Goal: Task Accomplishment & Management: Use online tool/utility

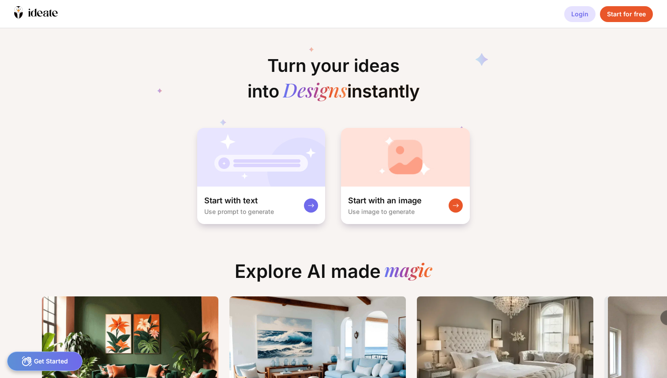
click at [582, 10] on div "Login" at bounding box center [579, 14] width 31 height 16
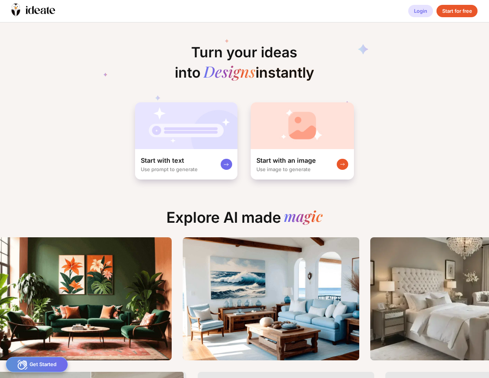
click at [418, 13] on div "Login" at bounding box center [420, 11] width 25 height 13
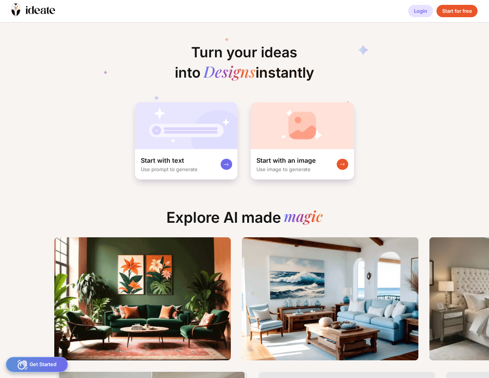
click at [416, 10] on div "Login" at bounding box center [420, 11] width 25 height 13
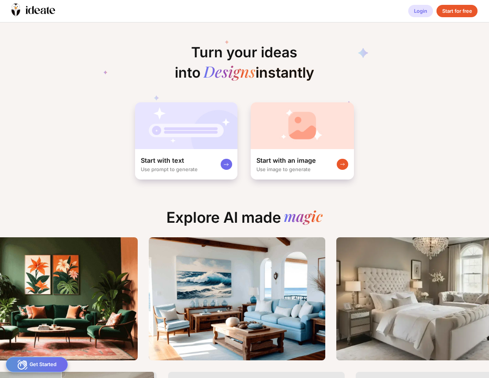
click at [426, 8] on div "Login" at bounding box center [420, 11] width 25 height 13
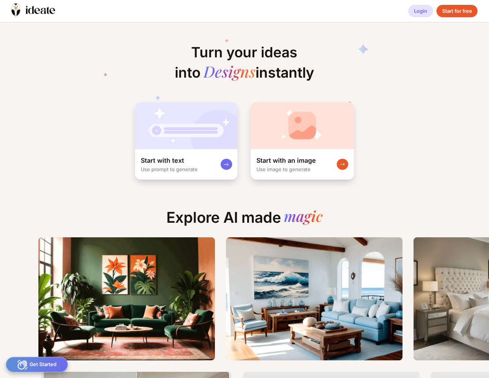
click at [422, 10] on div "Login" at bounding box center [420, 11] width 25 height 13
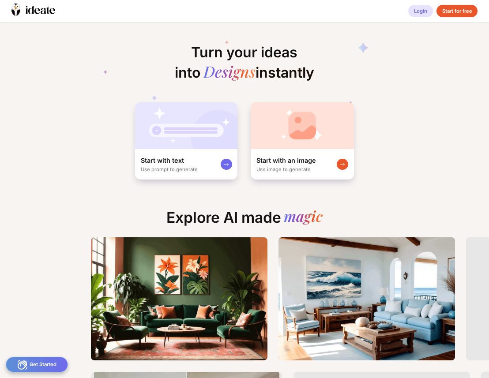
click at [421, 11] on div "Login" at bounding box center [420, 11] width 25 height 13
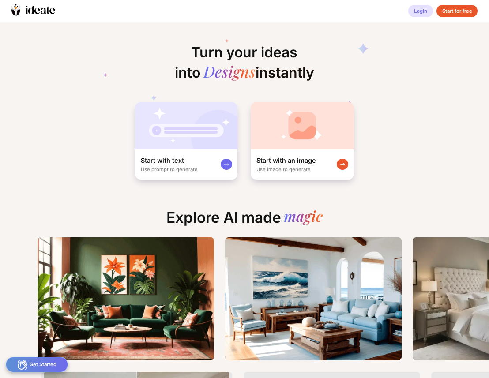
click at [419, 11] on div "Login" at bounding box center [420, 11] width 25 height 13
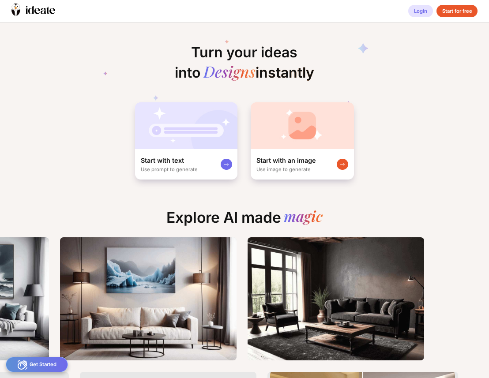
click at [421, 13] on div "Login" at bounding box center [420, 11] width 25 height 13
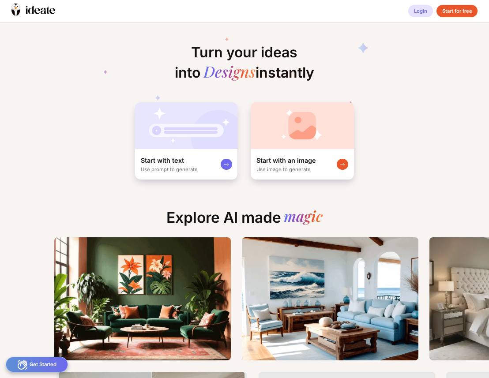
click at [419, 12] on div "Login" at bounding box center [420, 11] width 25 height 13
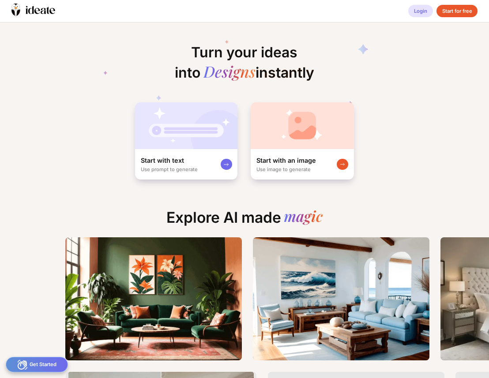
click at [423, 10] on div "Login" at bounding box center [420, 11] width 25 height 13
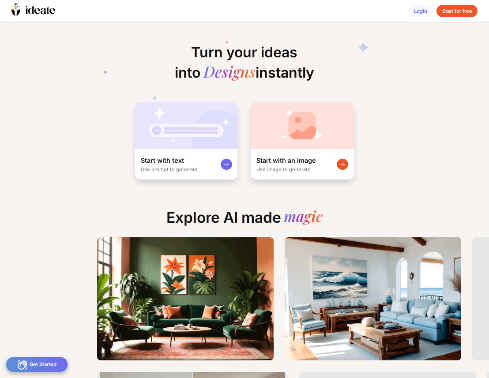
scroll to position [0, 20]
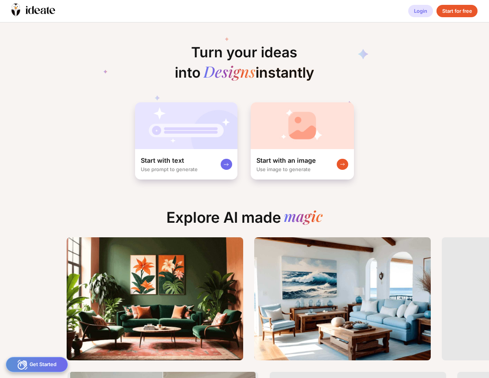
click at [418, 13] on div "Login" at bounding box center [420, 11] width 25 height 13
